Goal: Use online tool/utility: Utilize a website feature to perform a specific function

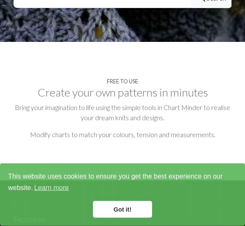
scroll to position [349, 0]
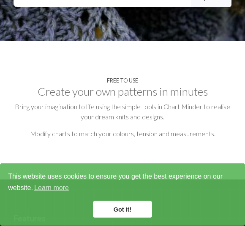
click at [134, 212] on link "Got it!" at bounding box center [122, 209] width 59 height 17
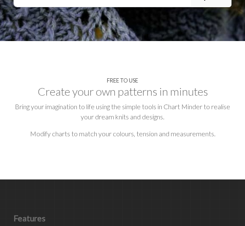
click at [129, 85] on h2 "Create your own patterns in minutes" at bounding box center [123, 92] width 218 height 14
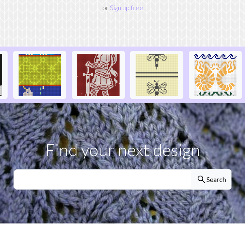
scroll to position [0, 1222]
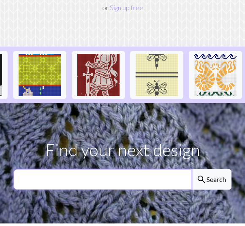
click at [127, 174] on input "text" at bounding box center [103, 179] width 178 height 20
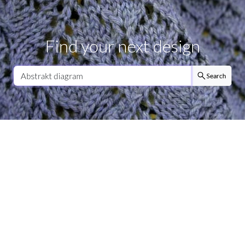
type input "Abstrakt diagram"
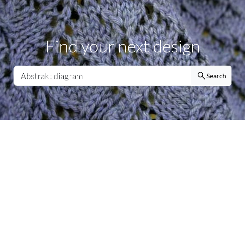
click at [221, 162] on button "search Search" at bounding box center [211, 172] width 41 height 20
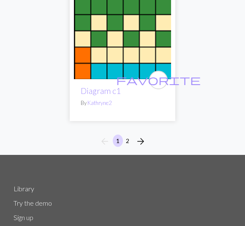
scroll to position [8114, 0]
click at [141, 135] on span "arrow_forward" at bounding box center [141, 141] width 10 height 12
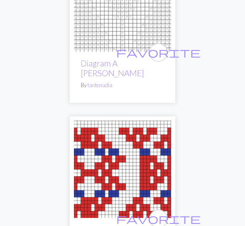
scroll to position [1294, 0]
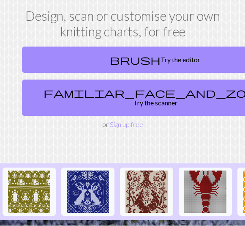
scroll to position [51, 0]
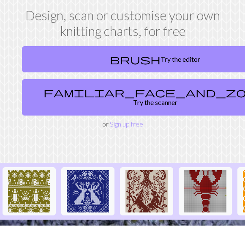
click at [145, 92] on link "familiar_face_and_zone Try the scanner" at bounding box center [155, 97] width 266 height 36
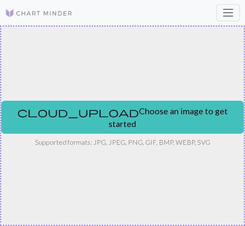
click at [149, 121] on button "cloud_upload Choose an image to get started" at bounding box center [122, 117] width 243 height 33
type input "C:\fakepath\att.DTj_7XqP3dEzpyW640NlRc6KFTfdbTnP6FO8gkSERq4.jpeg"
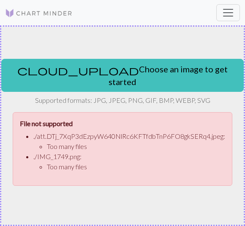
click at [151, 78] on button "cloud_upload Choose an image to get started" at bounding box center [122, 75] width 243 height 33
